Goal: Information Seeking & Learning: Learn about a topic

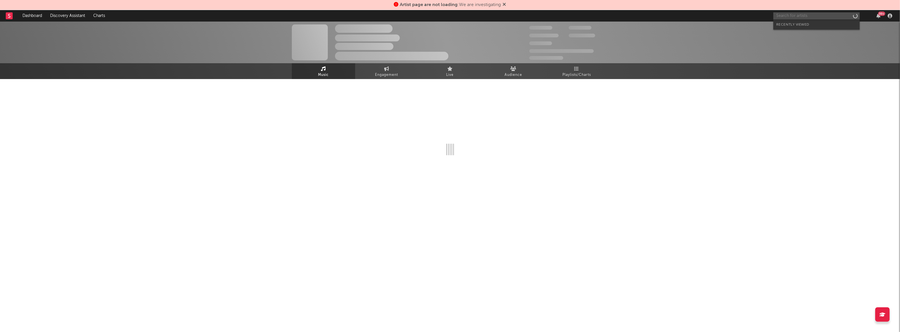
click at [783, 16] on input "text" at bounding box center [816, 15] width 86 height 7
click at [505, 4] on icon at bounding box center [504, 4] width 3 height 5
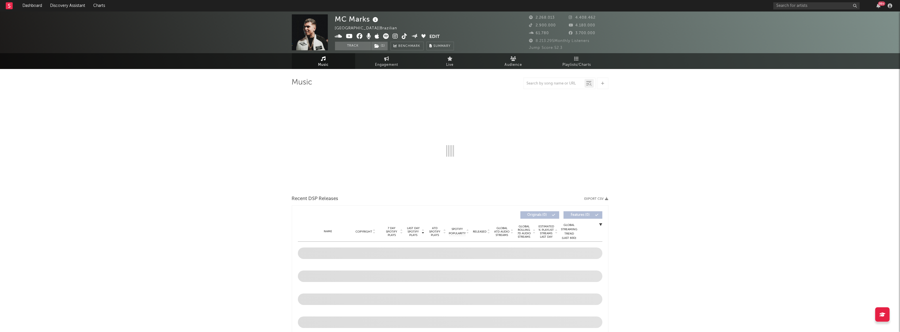
select select "6m"
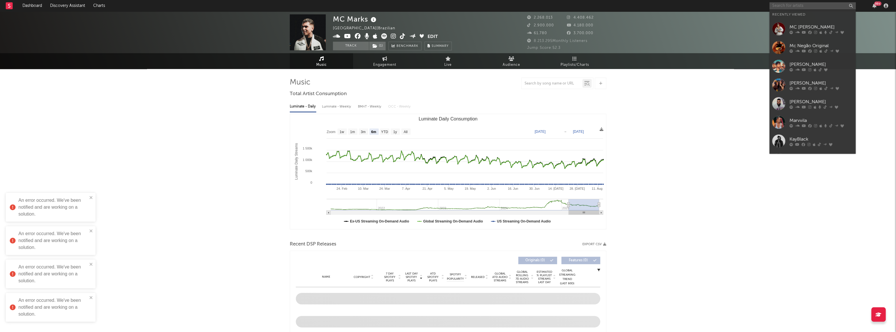
click at [815, 7] on input "text" at bounding box center [813, 5] width 86 height 7
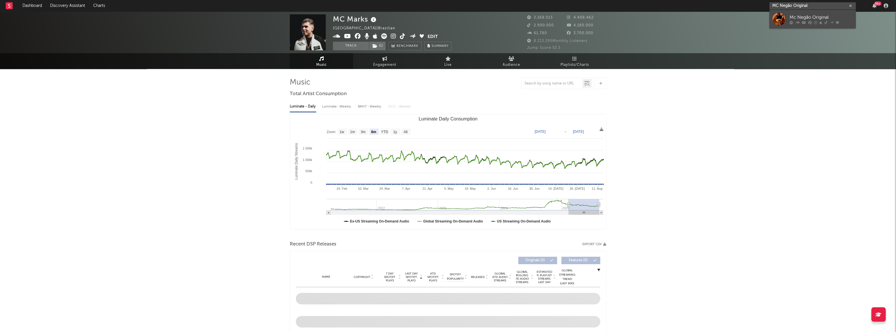
type input "MC Negão Original"
click at [794, 18] on div "Mc Negão Original" at bounding box center [821, 17] width 63 height 7
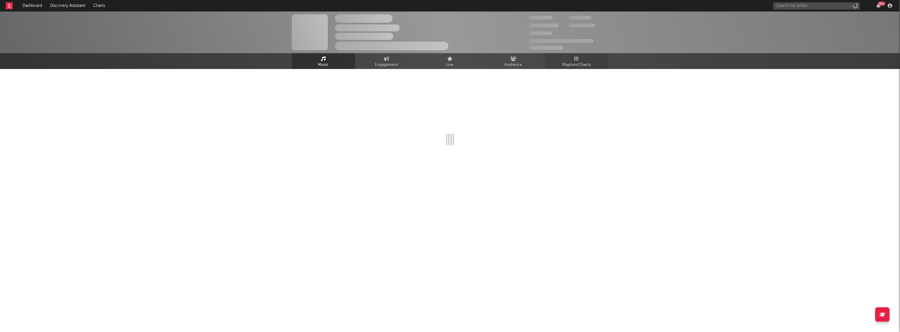
click at [571, 67] on span "Playlists/Charts" at bounding box center [576, 65] width 28 height 7
click at [327, 67] on span "Music" at bounding box center [323, 65] width 11 height 7
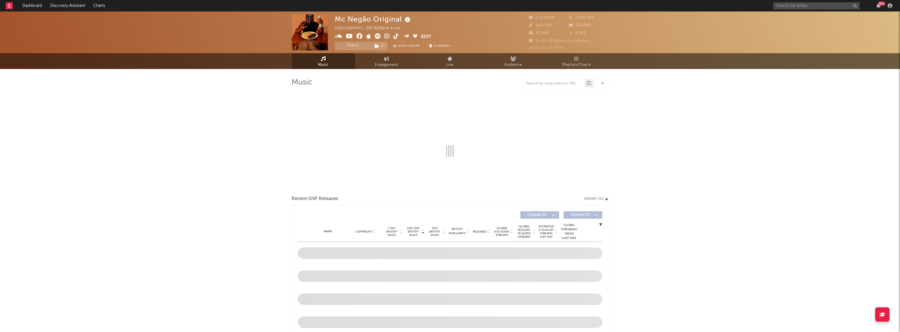
select select "6m"
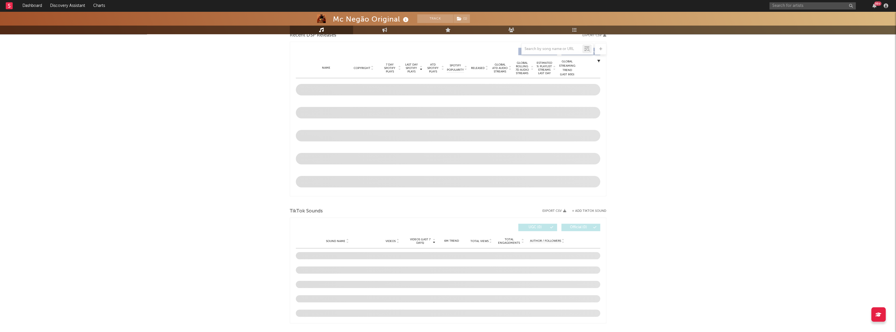
scroll to position [262, 0]
